Goal: Task Accomplishment & Management: Manage account settings

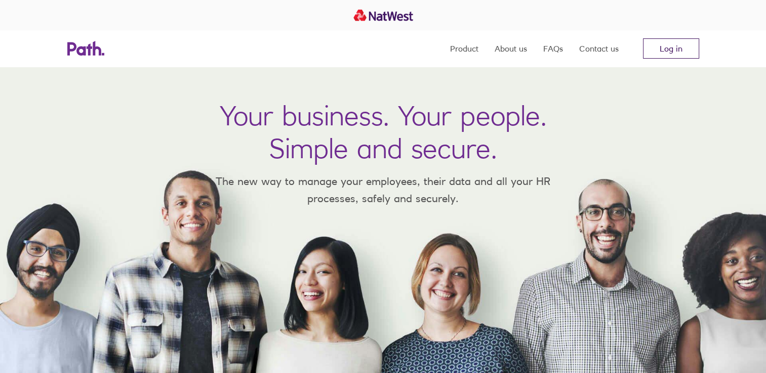
click at [664, 49] on link "Log in" at bounding box center [671, 48] width 56 height 20
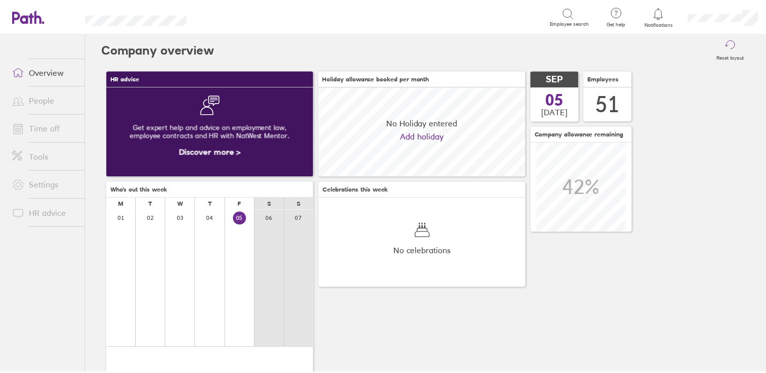
scroll to position [90, 209]
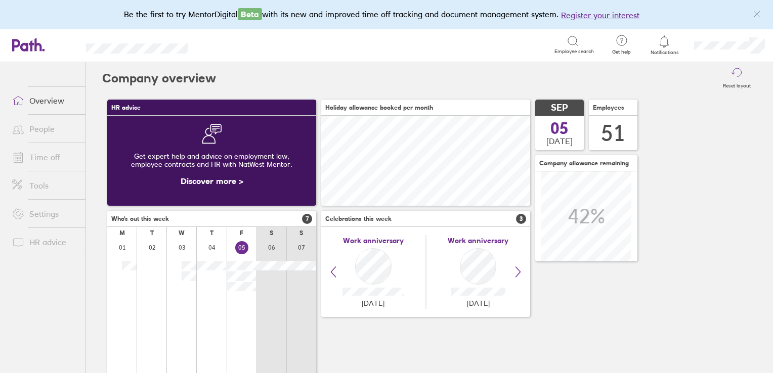
click at [49, 157] on link "Time off" at bounding box center [44, 157] width 81 height 20
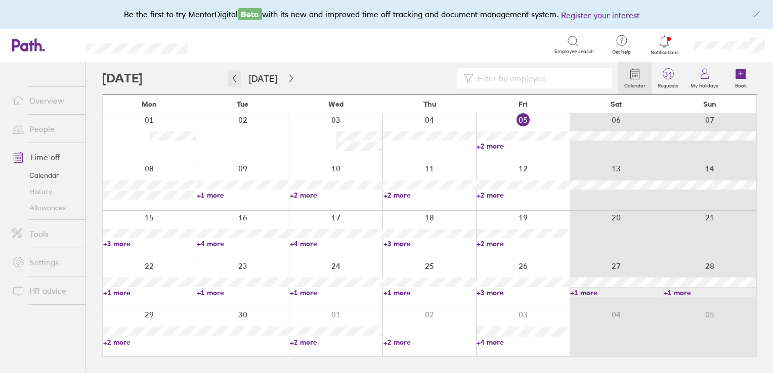
click at [229, 76] on button "button" at bounding box center [234, 78] width 13 height 17
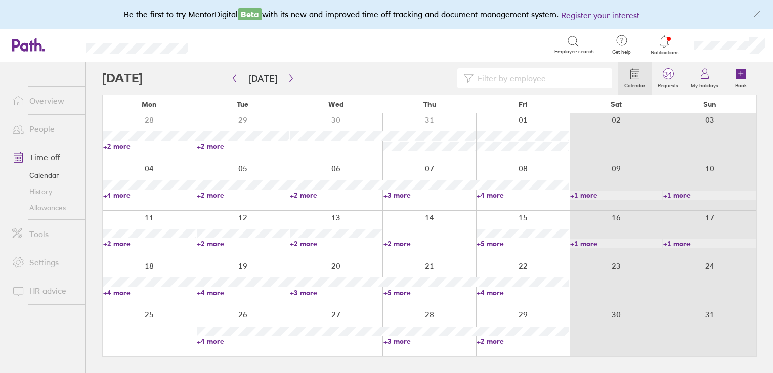
click at [217, 339] on link "+4 more" at bounding box center [243, 341] width 93 height 9
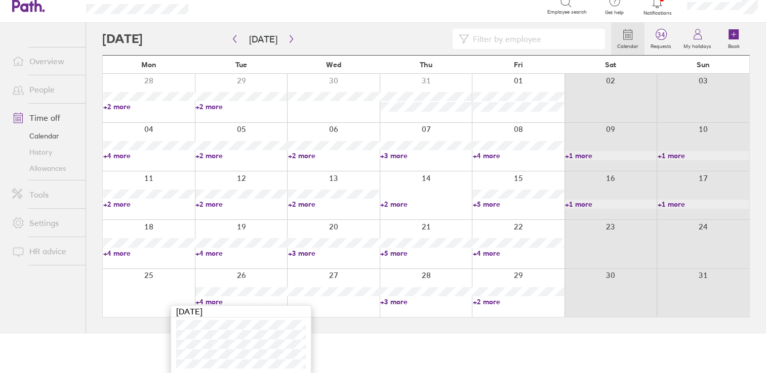
scroll to position [40, 0]
click at [215, 252] on link "+4 more" at bounding box center [240, 252] width 91 height 9
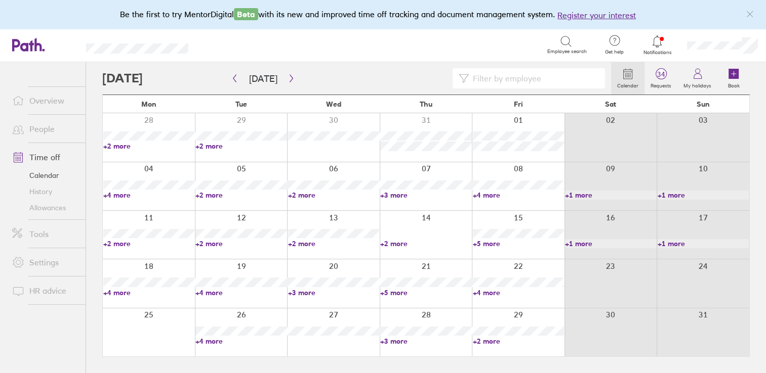
scroll to position [0, 0]
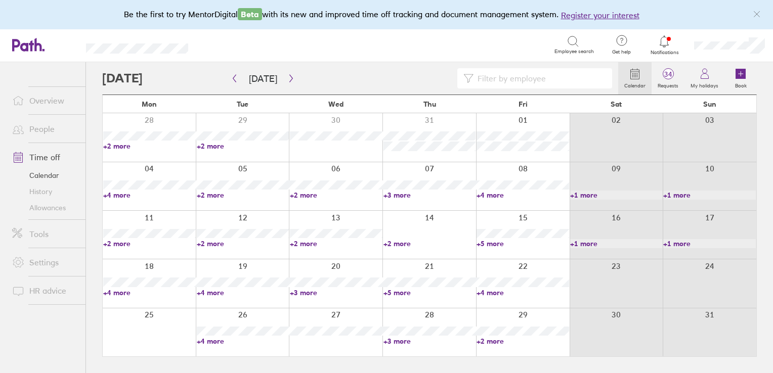
click at [208, 290] on link "+4 more" at bounding box center [243, 292] width 93 height 9
click at [493, 239] on link "+5 more" at bounding box center [523, 243] width 93 height 9
click at [493, 241] on link "+5 more" at bounding box center [523, 243] width 93 height 9
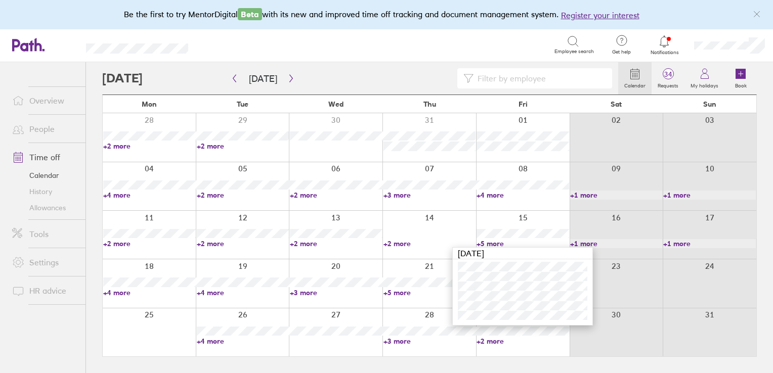
click at [493, 241] on link "+5 more" at bounding box center [523, 243] width 93 height 9
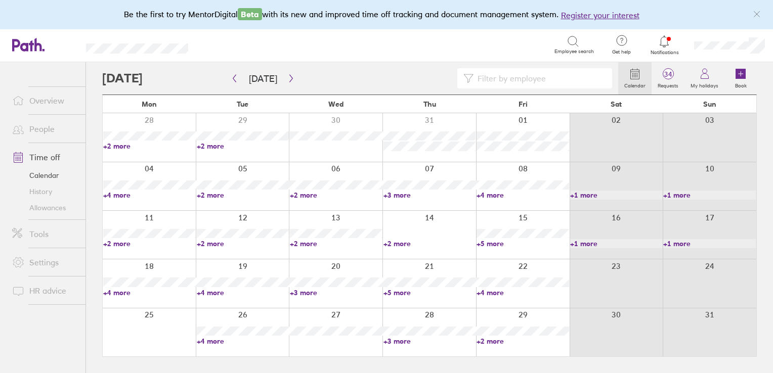
click at [397, 291] on link "+5 more" at bounding box center [430, 292] width 93 height 9
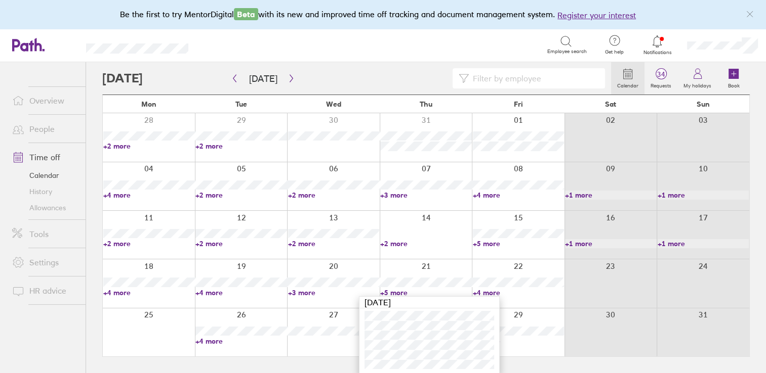
click at [397, 291] on link "+5 more" at bounding box center [425, 292] width 91 height 9
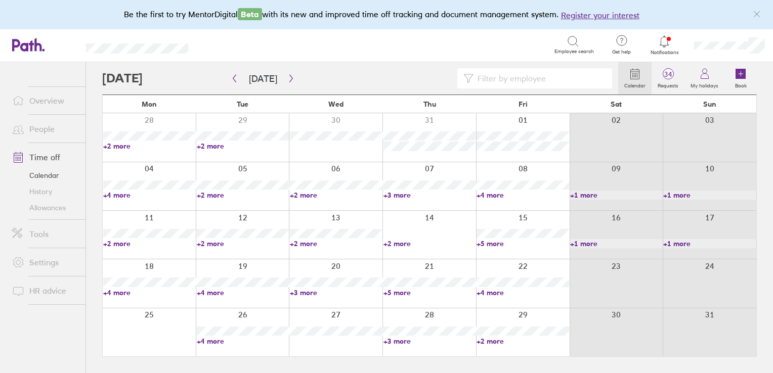
click at [205, 341] on link "+4 more" at bounding box center [243, 341] width 93 height 9
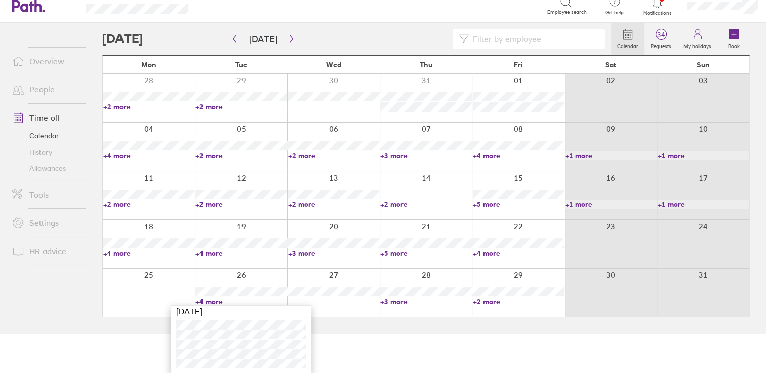
scroll to position [40, 0]
click at [395, 299] on link "+3 more" at bounding box center [425, 301] width 91 height 9
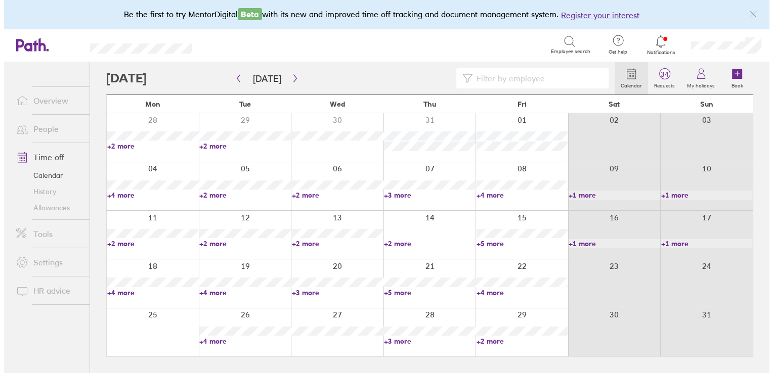
scroll to position [0, 0]
click at [403, 341] on link "+3 more" at bounding box center [430, 341] width 93 height 9
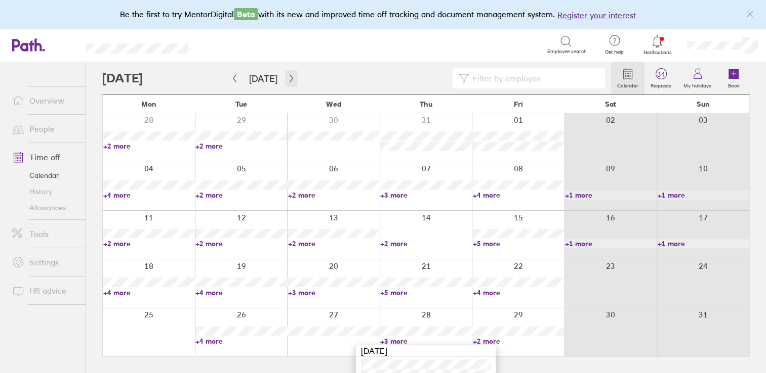
click at [285, 73] on button "button" at bounding box center [291, 78] width 13 height 17
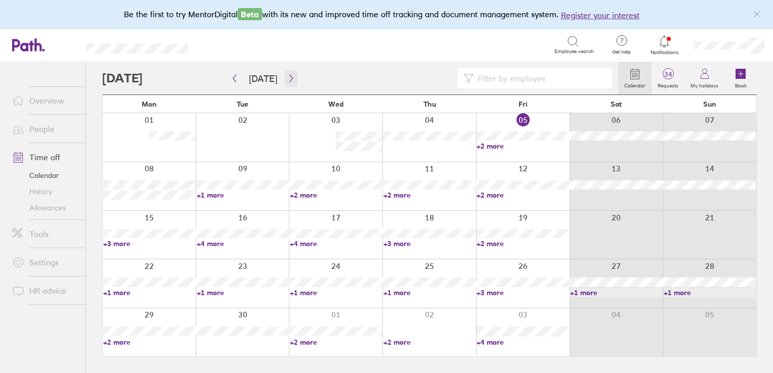
click at [285, 73] on button "button" at bounding box center [291, 78] width 13 height 17
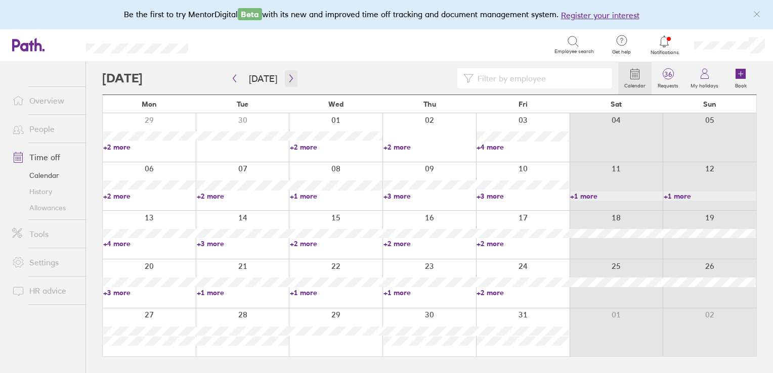
click at [285, 73] on button "button" at bounding box center [291, 78] width 13 height 17
